Goal: Task Accomplishment & Management: Manage account settings

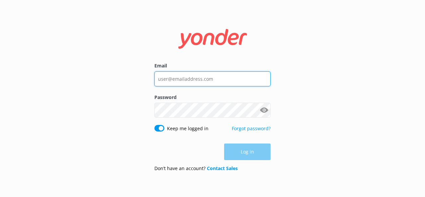
type input "[EMAIL_ADDRESS][DOMAIN_NAME]"
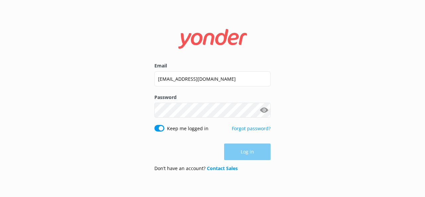
click at [267, 106] on button "Show password" at bounding box center [263, 109] width 13 height 13
click at [252, 152] on button "Log in" at bounding box center [247, 152] width 46 height 17
